Goal: Check status: Check status

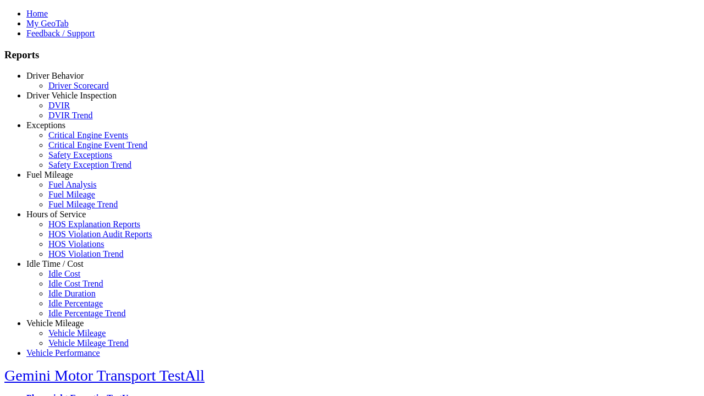
click at [63, 179] on link "Fuel Mileage" at bounding box center [49, 174] width 47 height 9
click at [71, 209] on link "Fuel Mileage Trend" at bounding box center [82, 204] width 69 height 9
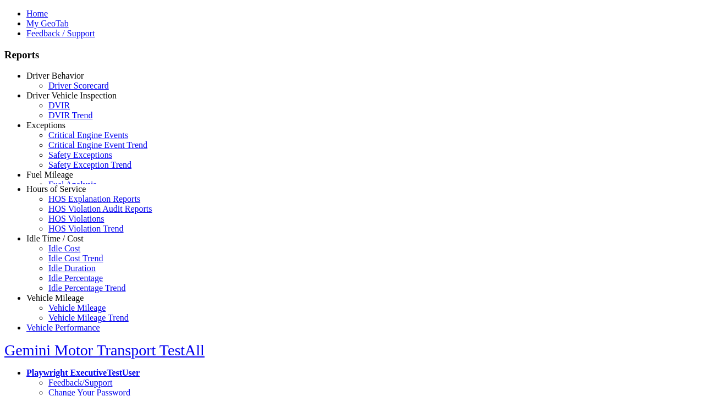
select select "**********"
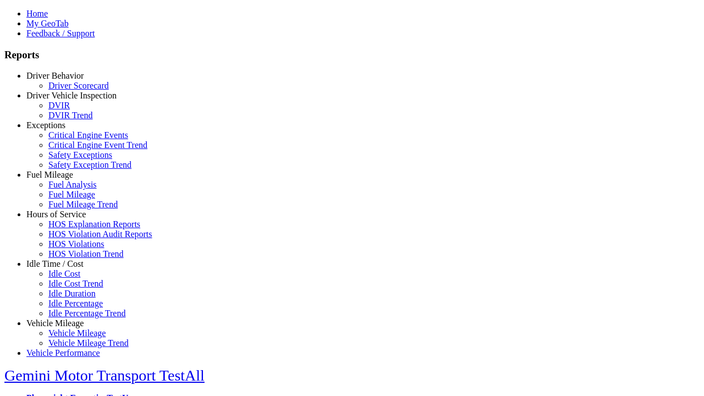
type input "**********"
